Goal: Task Accomplishment & Management: Manage account settings

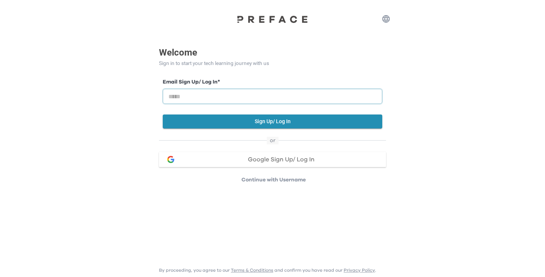
click at [255, 104] on div "Email Sign Up/ Log In *" at bounding box center [273, 94] width 220 height 32
click at [302, 117] on button "Sign Up/ Log In" at bounding box center [273, 122] width 220 height 14
click at [248, 97] on input "email" at bounding box center [273, 96] width 220 height 15
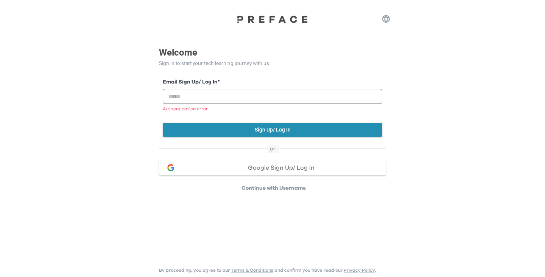
click at [450, 41] on div "Welcome Sign in to start your tech learning journey with us Email Sign Up/ Log …" at bounding box center [272, 96] width 545 height 192
click at [253, 171] on span "Google Sign Up/ Log In" at bounding box center [281, 168] width 67 height 6
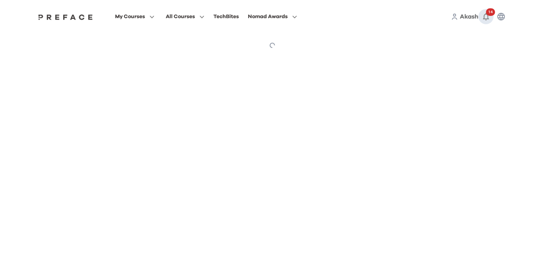
click at [486, 16] on icon "button" at bounding box center [486, 16] width 9 height 9
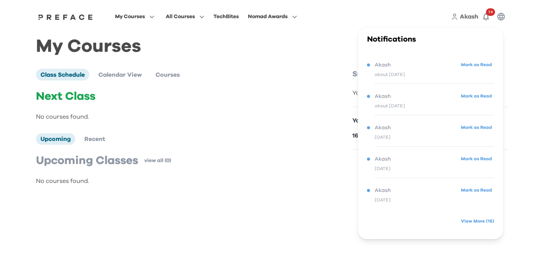
click at [395, 70] on div "about 2 months ago" at bounding box center [390, 74] width 30 height 9
click at [376, 62] on span "Akash" at bounding box center [383, 65] width 16 height 9
click at [477, 67] on button "Mark as Read" at bounding box center [477, 65] width 36 height 10
click at [471, 98] on button "Mark as Read" at bounding box center [477, 96] width 36 height 10
click at [475, 95] on div "Akash" at bounding box center [430, 94] width 127 height 9
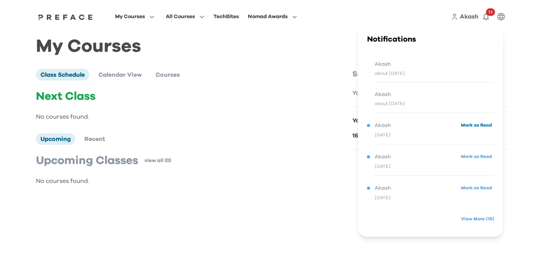
click at [471, 123] on button "Mark as Read" at bounding box center [477, 125] width 36 height 10
click at [479, 155] on button "Mark as Read" at bounding box center [477, 157] width 36 height 10
click at [481, 215] on link "View More ( 15 )" at bounding box center [477, 218] width 33 height 12
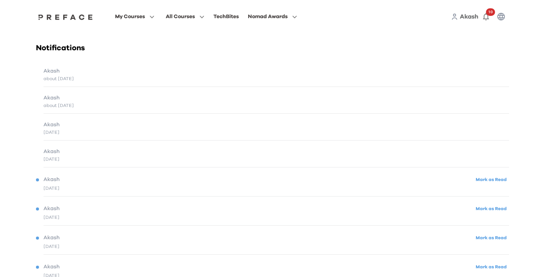
scroll to position [228, 0]
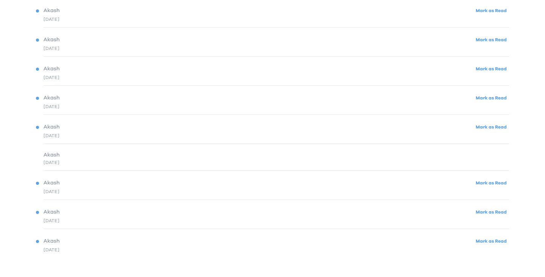
click at [45, 182] on span "Akash" at bounding box center [52, 183] width 16 height 8
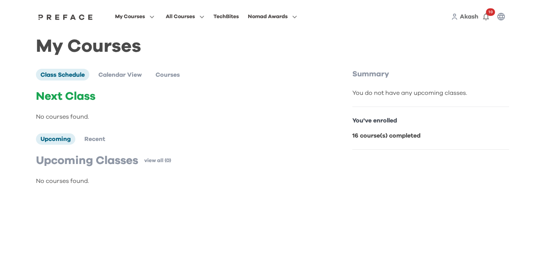
click at [370, 135] on b "16 course(s) completed" at bounding box center [386, 136] width 68 height 6
click at [173, 47] on span at bounding box center [185, 47] width 71 height 21
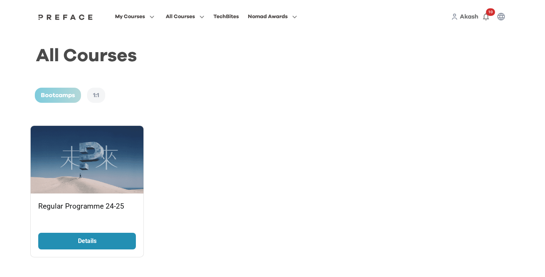
click at [85, 246] on link "Details" at bounding box center [87, 241] width 98 height 17
click at [132, 17] on span "My Courses" at bounding box center [130, 16] width 30 height 9
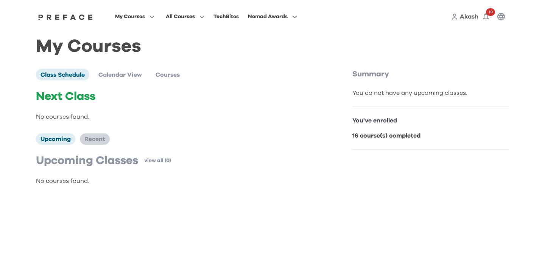
click at [90, 134] on li "Recent" at bounding box center [95, 139] width 30 height 11
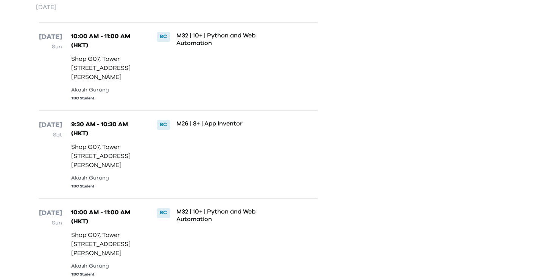
scroll to position [217, 0]
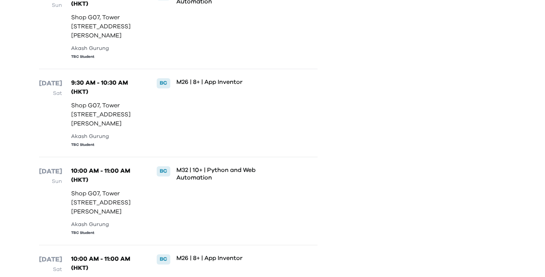
click at [194, 182] on p "M32 | 10+ | Python and Web Automation" at bounding box center [234, 174] width 116 height 15
click at [163, 176] on div "BC" at bounding box center [164, 172] width 14 height 10
click at [101, 185] on p "10:00 AM - 11:00 AM (HKT)" at bounding box center [106, 176] width 70 height 18
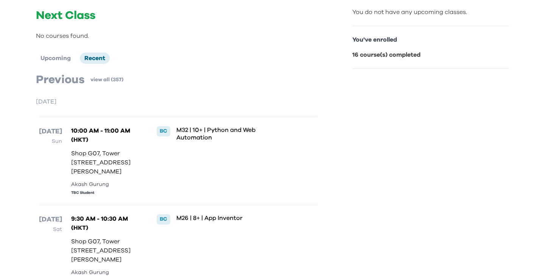
scroll to position [0, 0]
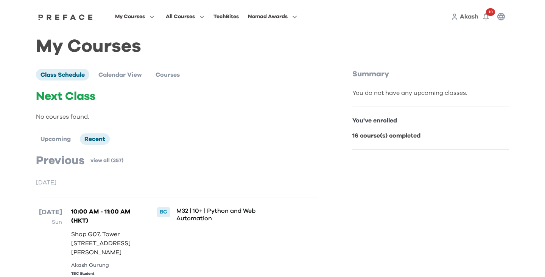
click at [140, 70] on li "Calendar View" at bounding box center [120, 74] width 53 height 11
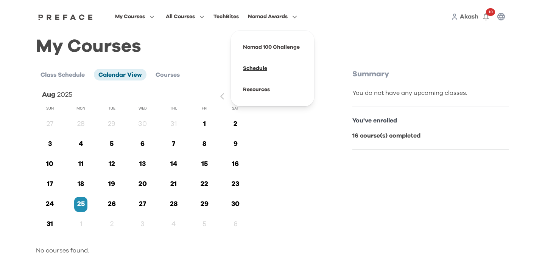
click at [261, 67] on span at bounding box center [272, 68] width 71 height 21
